Goal: Find specific page/section: Find specific page/section

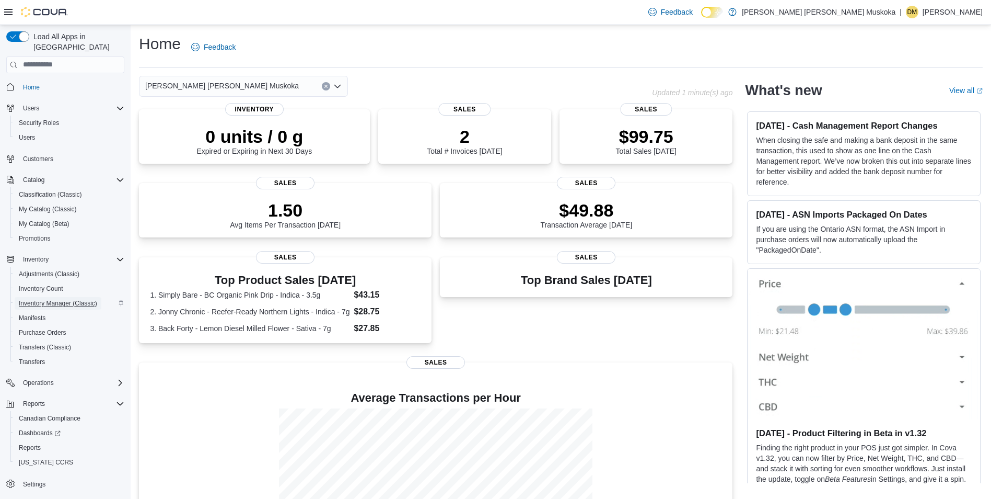
click at [48, 299] on span "Inventory Manager (Classic)" at bounding box center [58, 303] width 78 height 8
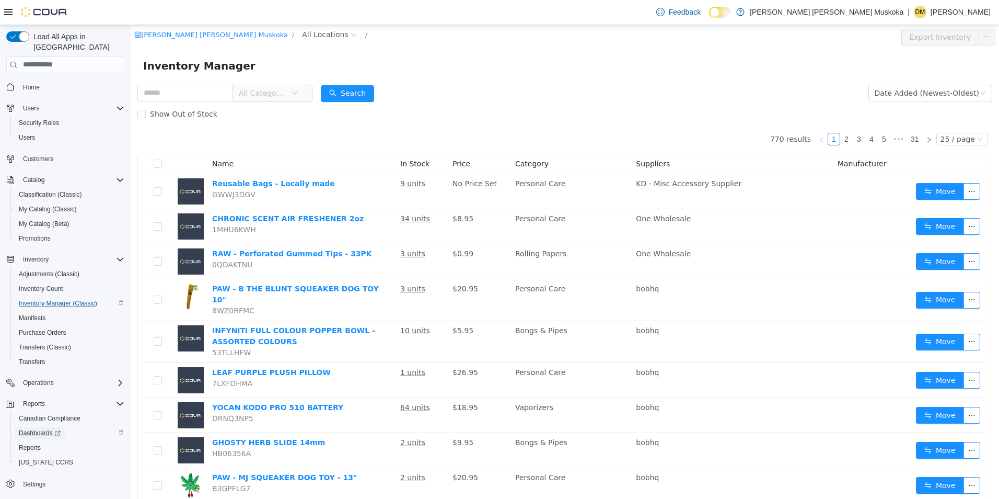
click at [41, 428] on span "Dashboards" at bounding box center [40, 432] width 42 height 8
